Goal: Information Seeking & Learning: Find specific fact

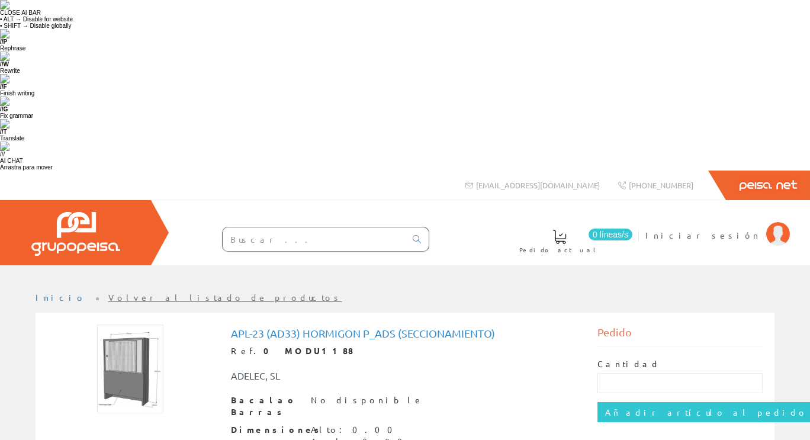
click at [323, 227] on input "text" at bounding box center [314, 239] width 183 height 24
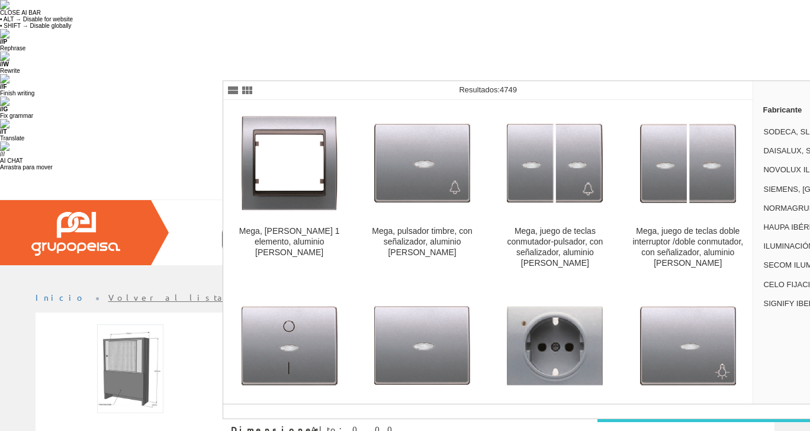
type input "a"
type input "º"
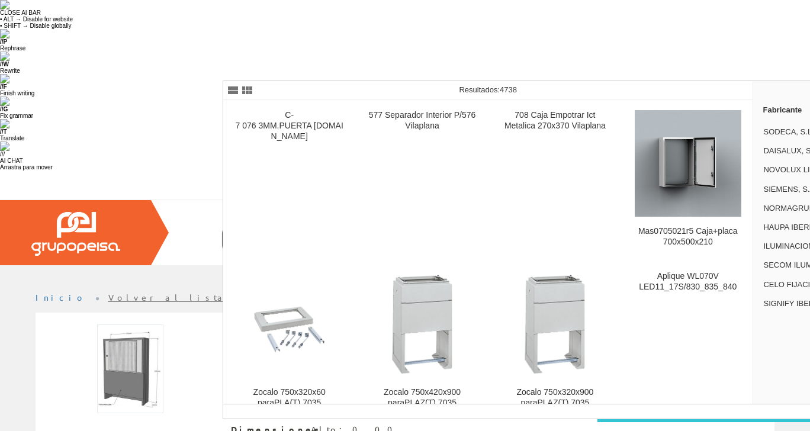
type input "apl-70"
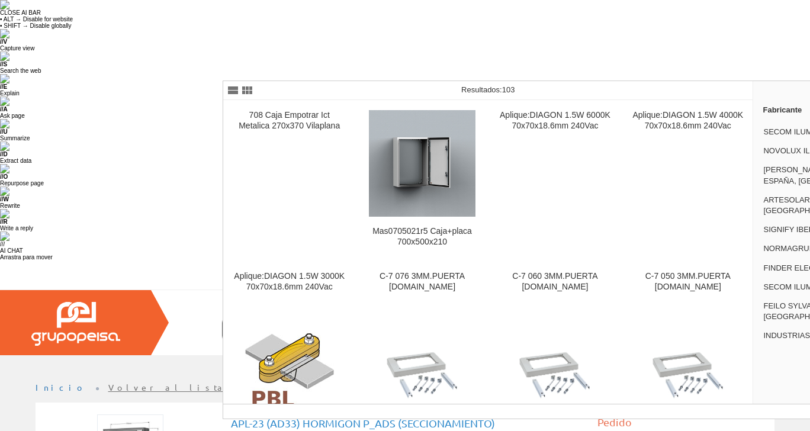
click at [270, 318] on input "apl-70" at bounding box center [314, 330] width 183 height 24
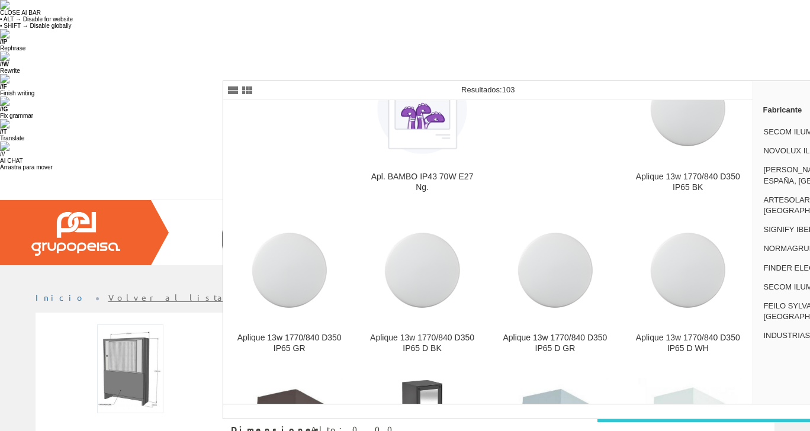
scroll to position [1113, 0]
click at [247, 171] on div "Peisa Net" at bounding box center [405, 186] width 810 height 30
